Goal: Task Accomplishment & Management: Use online tool/utility

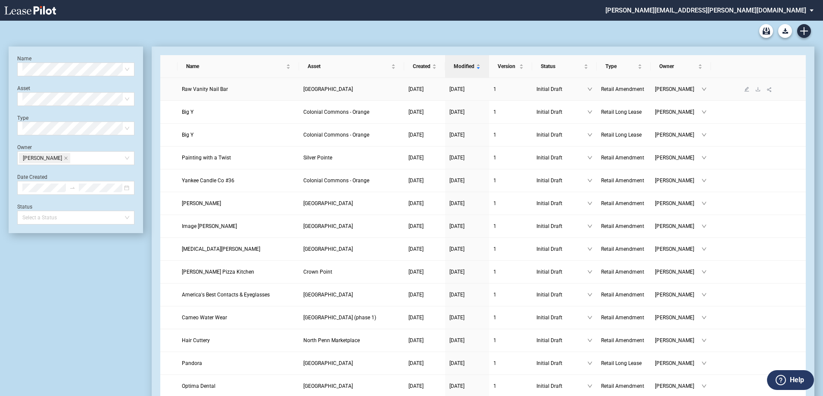
click at [332, 91] on span "Brunswick Town Center" at bounding box center [328, 89] width 50 height 6
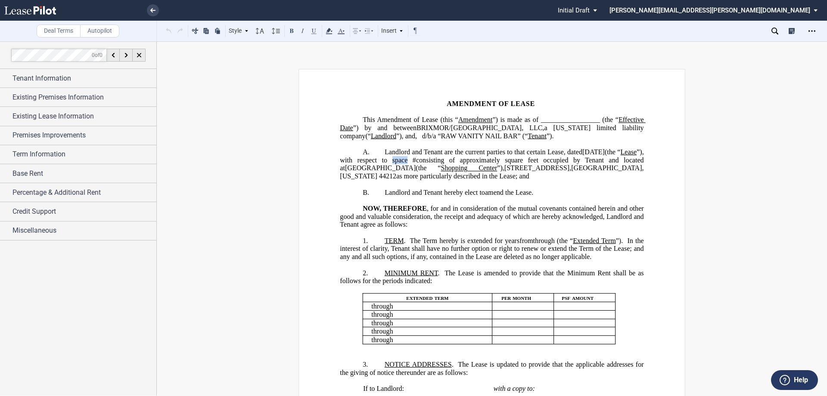
drag, startPoint x: 424, startPoint y: 167, endPoint x: 409, endPoint y: 168, distance: 14.7
click at [409, 164] on span "”), with respect to space" at bounding box center [492, 156] width 305 height 16
click at [573, 170] on span "square feet occupied by Tenant and located at" at bounding box center [492, 164] width 305 height 16
drag, startPoint x: 532, startPoint y: 179, endPoint x: 461, endPoint y: 174, distance: 71.6
click at [461, 174] on span "Landlord and Tenant are the current parties to that certain Lease, dated [DATE]…" at bounding box center [492, 164] width 305 height 32
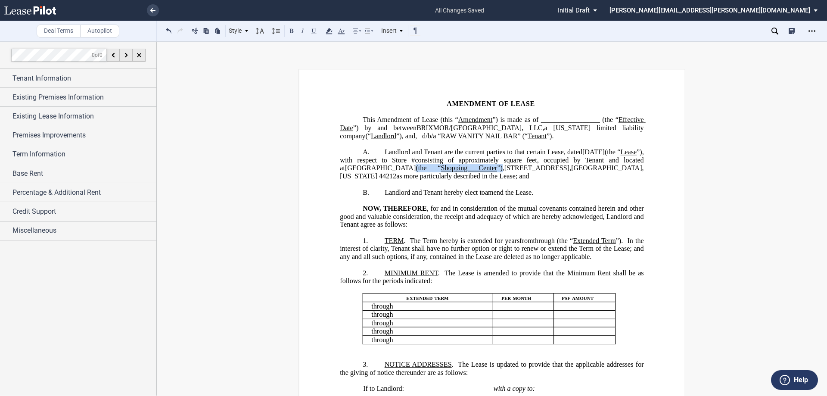
click at [504, 172] on span "”)," at bounding box center [500, 168] width 7 height 8
drag, startPoint x: 535, startPoint y: 177, endPoint x: 464, endPoint y: 174, distance: 70.3
click at [464, 174] on span "Landlord and Tenant are the current parties to that certain Lease, dated [DATE]…" at bounding box center [492, 164] width 305 height 32
click at [617, 176] on span "as more particularly described in the Lease; and" at bounding box center [492, 172] width 305 height 16
click at [470, 172] on span "[STREET_ADDRESS]" at bounding box center [449, 168] width 65 height 8
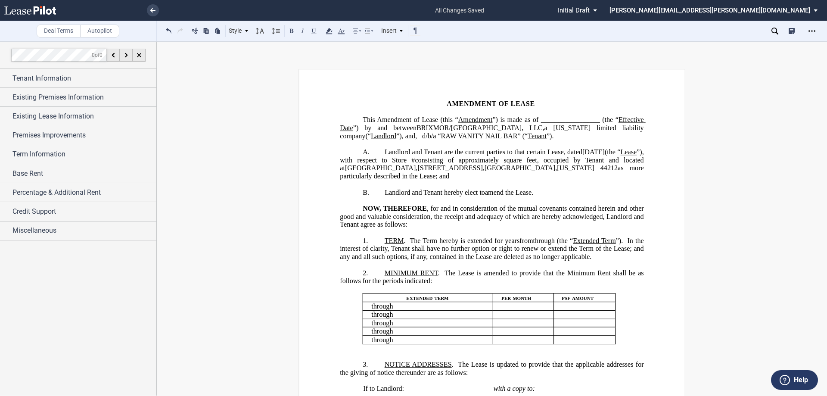
click at [417, 172] on span "[GEOGRAPHIC_DATA]," at bounding box center [381, 168] width 72 height 8
click at [617, 181] on p "A. Landlord and Tenant are the current parties to that certain Lease, dated [DA…" at bounding box center [492, 164] width 304 height 32
click at [614, 175] on span "Landlord and Tenant are the current parties to that certain Lease, dated [DATE]…" at bounding box center [492, 164] width 305 height 32
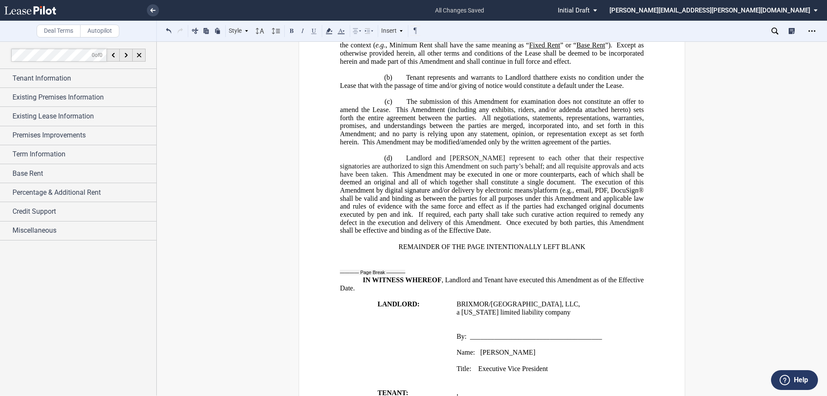
scroll to position [603, 0]
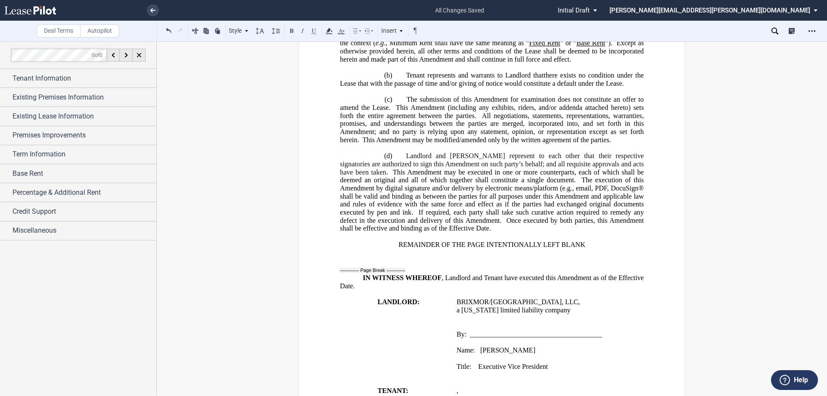
click at [601, 216] on span ", email, PDF, DocuSign® shall be valid and binding as between the parties for a…" at bounding box center [492, 200] width 305 height 32
click at [620, 176] on span "Landlord and [PERSON_NAME] represent to each other that their respective signat…" at bounding box center [492, 164] width 305 height 24
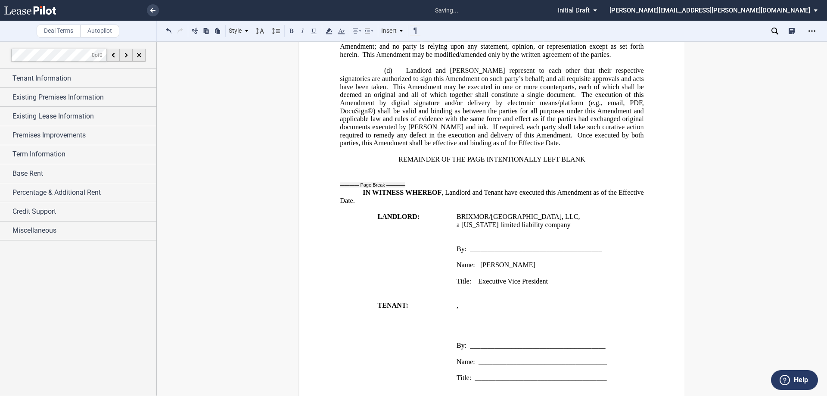
scroll to position [732, 0]
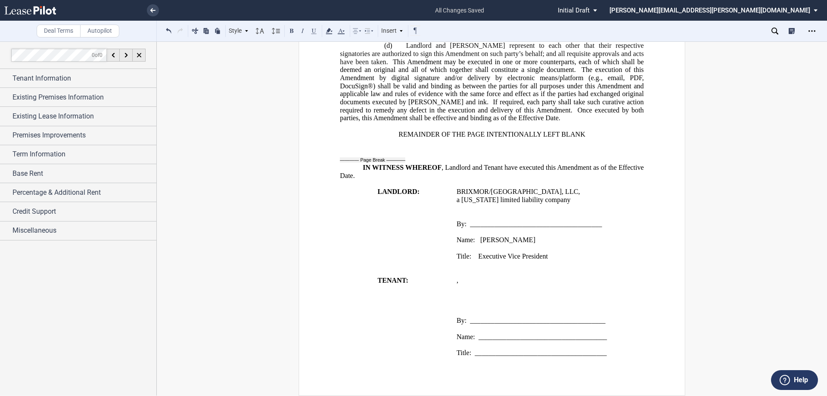
click at [556, 293] on p "﻿ ﻿ ﻿ ﻿ ﻿ ﻿" at bounding box center [551, 288] width 188 height 8
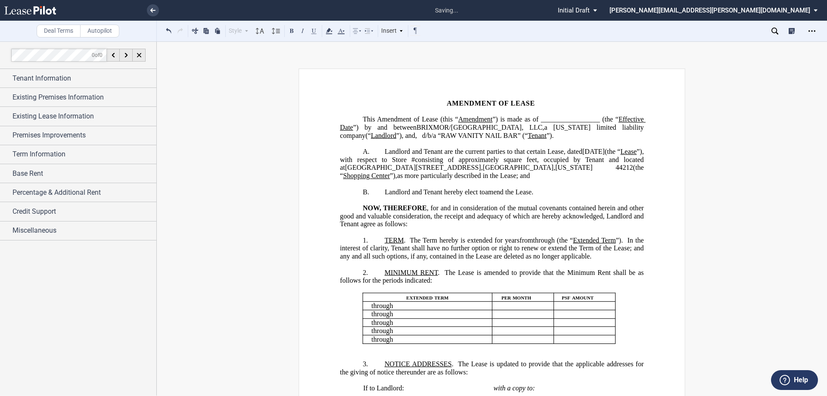
scroll to position [0, 0]
click at [422, 140] on span "d/b/a “RAW VANITY NAIL BAR” (“" at bounding box center [475, 136] width 106 height 8
drag, startPoint x: 382, startPoint y: 142, endPoint x: 463, endPoint y: 140, distance: 80.6
click at [463, 140] on span "d/b/a “RAW VANITY NAIL BAR” (“" at bounding box center [475, 136] width 106 height 8
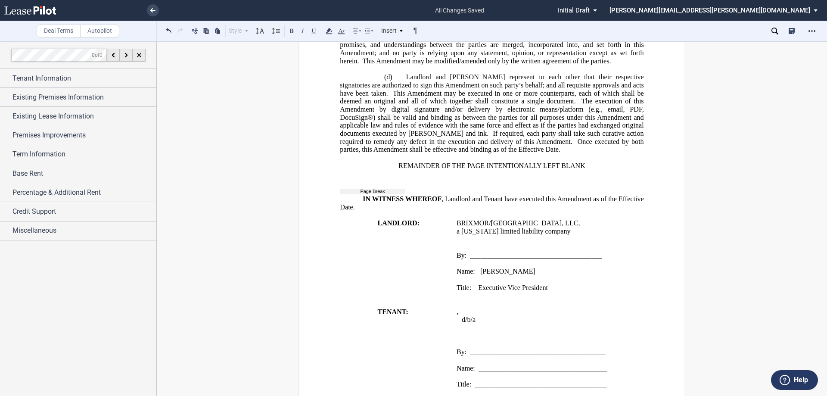
scroll to position [761, 0]
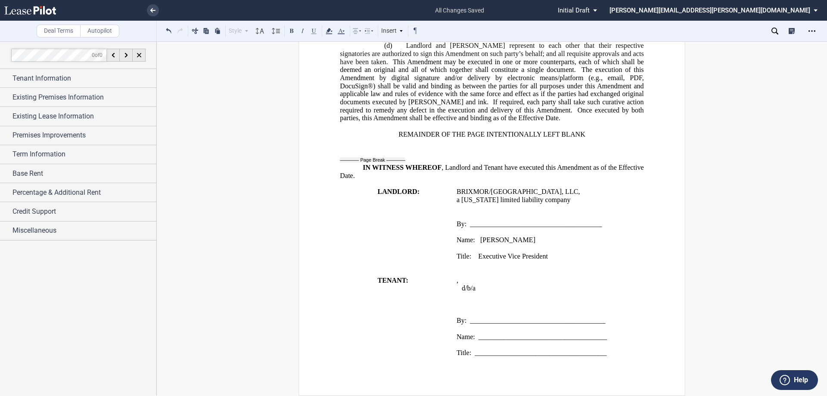
click at [567, 290] on p "﻿ ﻿ ﻿ ﻿ ﻿ ﻿ ﻿d/b/a" at bounding box center [551, 288] width 188 height 8
click at [71, 217] on div "Credit Support" at bounding box center [78, 211] width 156 height 19
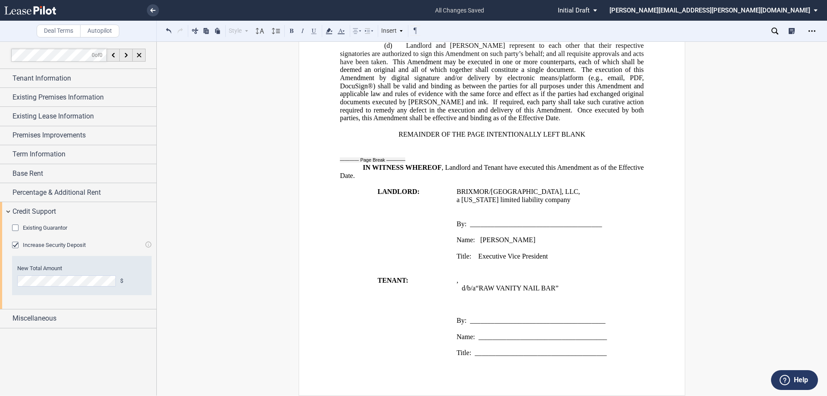
scroll to position [769, 0]
click at [15, 230] on div "Existing Guarantor" at bounding box center [16, 228] width 9 height 9
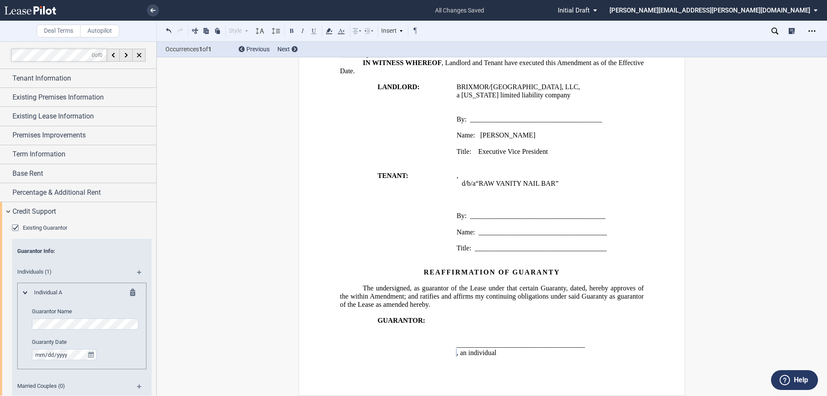
scroll to position [831, 0]
click at [112, 261] on div "Guarantor Info : Individuals (1) Individual A Guarantor Name Guaranty Date Marr…" at bounding box center [82, 327] width 140 height 177
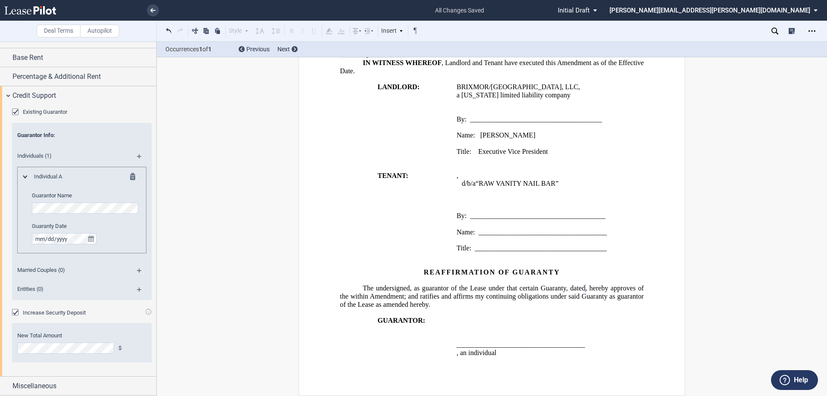
scroll to position [874, 0]
click at [542, 339] on p at bounding box center [551, 337] width 188 height 8
drag, startPoint x: 478, startPoint y: 127, endPoint x: 455, endPoint y: 131, distance: 23.7
click at [457, 131] on p "Name: [PERSON_NAME]" at bounding box center [551, 135] width 188 height 8
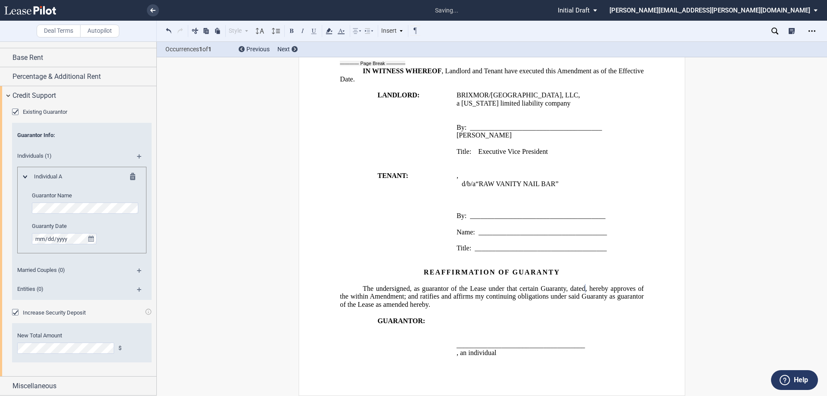
scroll to position [866, 0]
drag, startPoint x: 477, startPoint y: 142, endPoint x: 454, endPoint y: 147, distance: 24.3
click at [454, 147] on td "[GEOGRAPHIC_DATA]/[GEOGRAPHIC_DATA], LLC , a [US_STATE] limited liability compa…" at bounding box center [550, 127] width 194 height 72
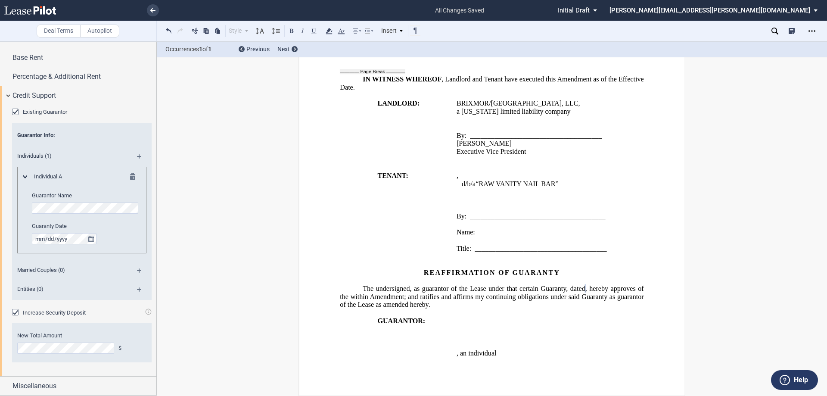
click at [453, 136] on td "[GEOGRAPHIC_DATA]/[GEOGRAPHIC_DATA], LLC , a [US_STATE] limited liability compa…" at bounding box center [550, 132] width 194 height 65
click at [539, 301] on p "The undersigned, as guarantor of the Lease under that certain Guaranty, dated ﻿…" at bounding box center [492, 297] width 304 height 24
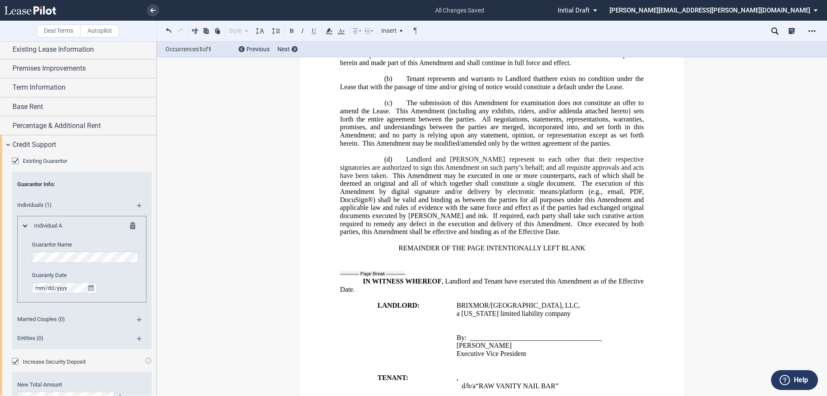
scroll to position [0, 0]
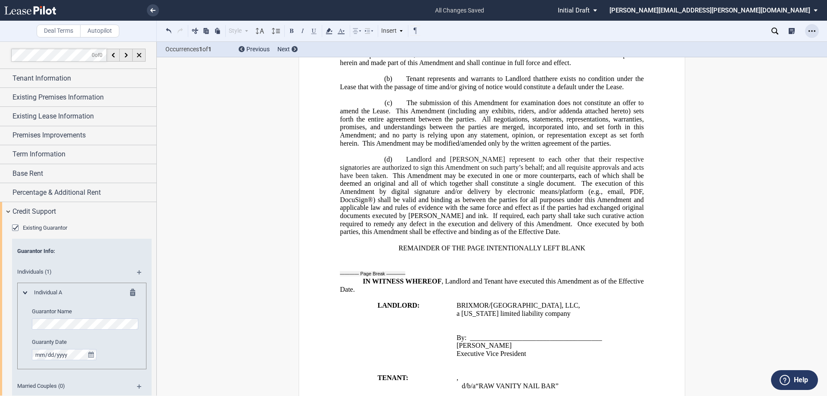
click at [816, 31] on div "Open Lease options menu" at bounding box center [812, 31] width 14 height 14
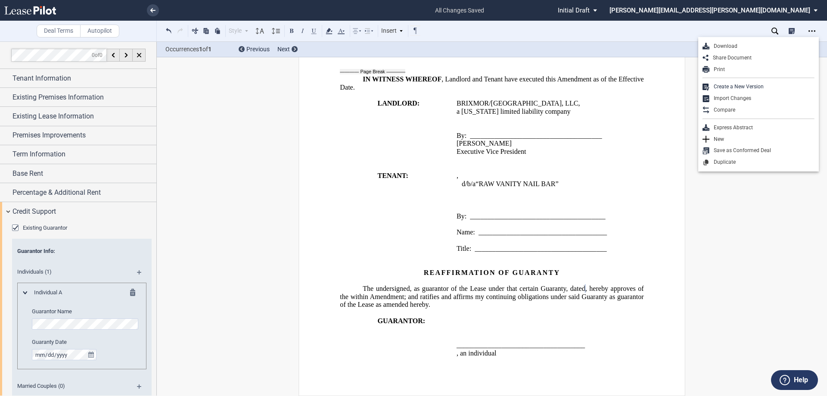
scroll to position [815, 0]
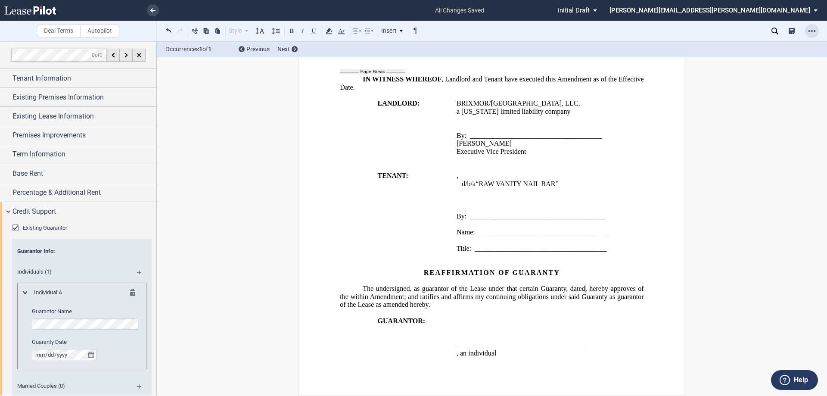
click at [813, 33] on icon "Open Lease options menu" at bounding box center [812, 31] width 7 height 7
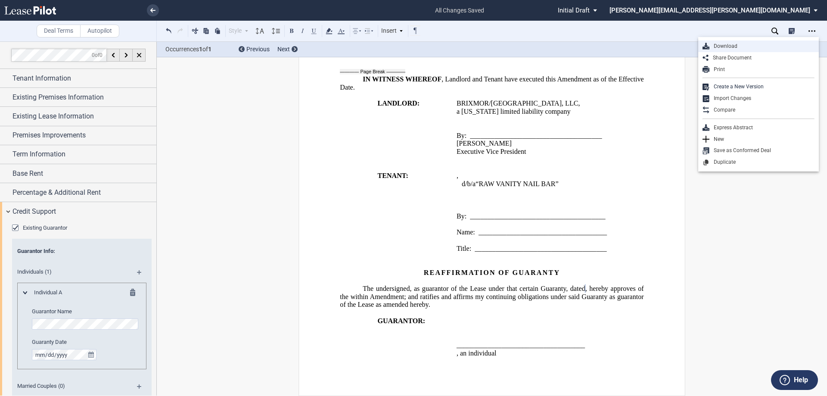
click at [741, 49] on div "Download" at bounding box center [762, 46] width 105 height 7
